Goal: Complete application form: Complete application form

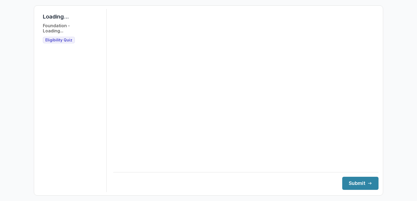
click at [55, 41] on span "Eligibility Quiz" at bounding box center [58, 40] width 27 height 5
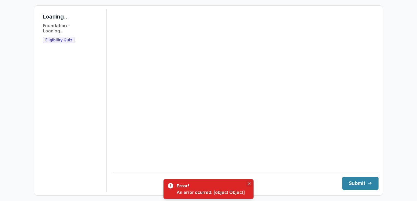
click at [248, 184] on button "Close" at bounding box center [249, 184] width 7 height 7
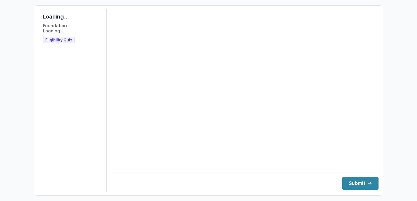
drag, startPoint x: 243, startPoint y: 84, endPoint x: 243, endPoint y: 96, distance: 11.7
click at [243, 84] on main at bounding box center [245, 85] width 265 height 152
click at [50, 42] on span "Eligibility Quiz" at bounding box center [58, 40] width 27 height 5
click at [56, 19] on h1 "Loading..." at bounding box center [56, 16] width 26 height 7
drag, startPoint x: 56, startPoint y: 37, endPoint x: 58, endPoint y: 29, distance: 8.2
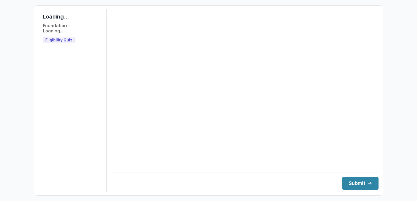
click at [56, 37] on h3 "Eligibility Quiz" at bounding box center [59, 40] width 32 height 7
click at [59, 20] on div "Loading... Foundation - Loading... Eligibility Quiz" at bounding box center [72, 28] width 59 height 30
click at [358, 185] on button "Submit" at bounding box center [360, 183] width 36 height 13
